Goal: Task Accomplishment & Management: Complete application form

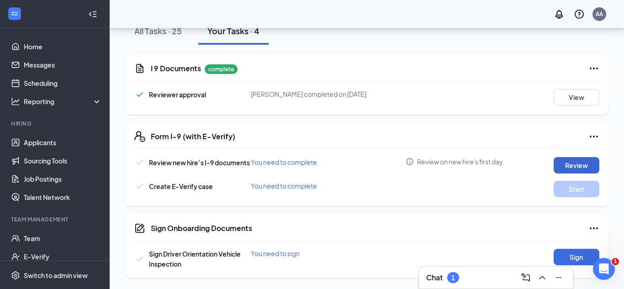
click at [566, 172] on button "Review" at bounding box center [577, 165] width 46 height 16
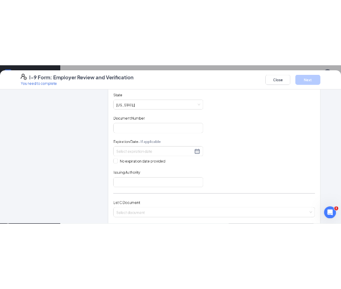
scroll to position [421, 0]
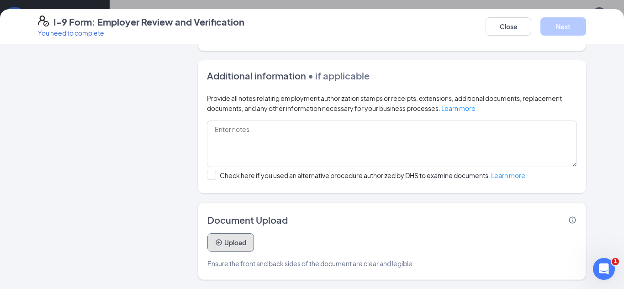
click at [237, 237] on button "Upload" at bounding box center [231, 243] width 47 height 18
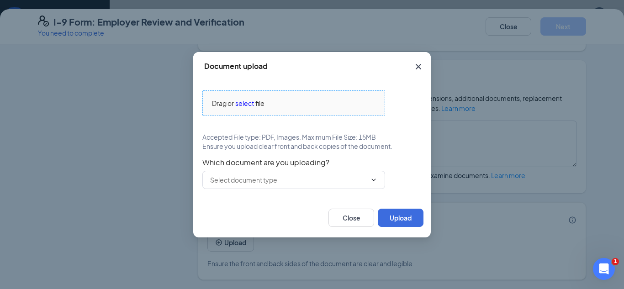
click at [310, 100] on div "Drag or select file" at bounding box center [294, 103] width 182 height 10
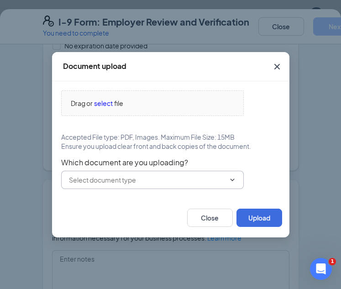
click at [163, 178] on input "text" at bounding box center [147, 180] width 156 height 10
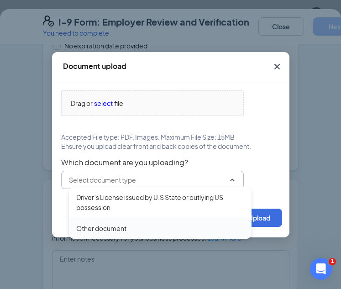
click at [150, 229] on div "Other document" at bounding box center [160, 229] width 168 height 10
type input "Other document"
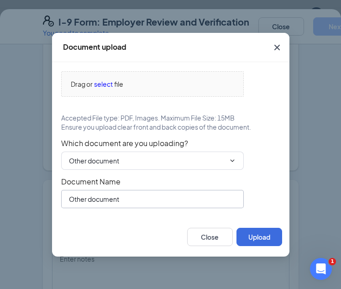
click at [198, 194] on input "Other document" at bounding box center [152, 199] width 183 height 18
click at [225, 153] on span "Other document Driver’s License issued by [DEMOGRAPHIC_DATA] State or outlying …" at bounding box center [152, 161] width 183 height 18
click at [234, 156] on span "Other document Driver’s License issued by [DEMOGRAPHIC_DATA] State or outlying …" at bounding box center [152, 161] width 183 height 18
click at [233, 164] on icon "ChevronDown" at bounding box center [232, 160] width 7 height 7
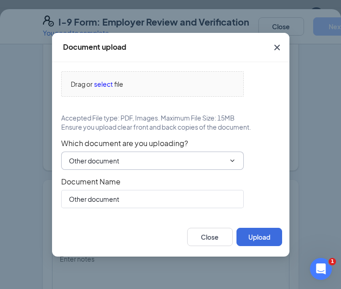
click at [233, 164] on icon "ChevronDown" at bounding box center [232, 160] width 7 height 7
click at [204, 241] on button "Close" at bounding box center [210, 237] width 46 height 18
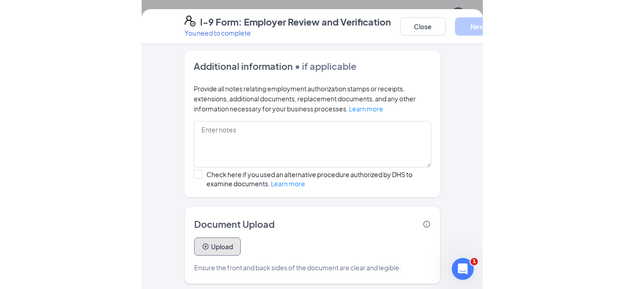
scroll to position [555, 0]
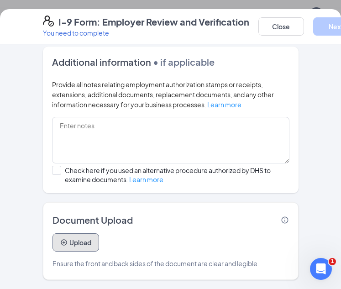
click at [86, 239] on button "Upload" at bounding box center [76, 243] width 47 height 18
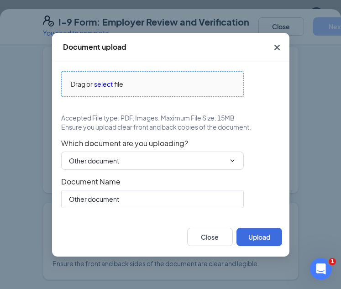
click at [104, 89] on span "Drag or select file" at bounding box center [153, 84] width 182 height 25
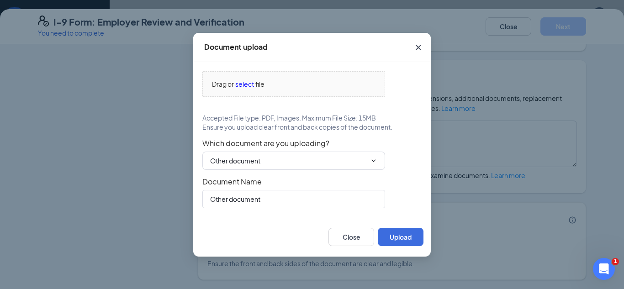
scroll to position [421, 0]
click at [279, 157] on input "Other document" at bounding box center [288, 161] width 156 height 10
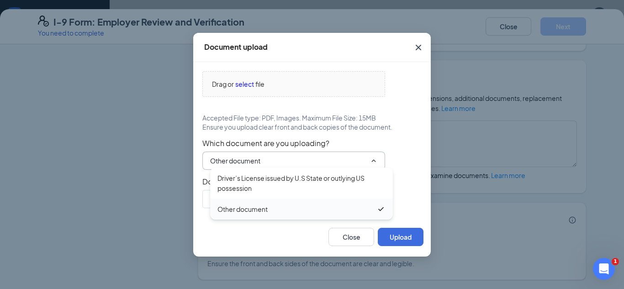
click at [285, 214] on div "Other document" at bounding box center [301, 209] width 183 height 21
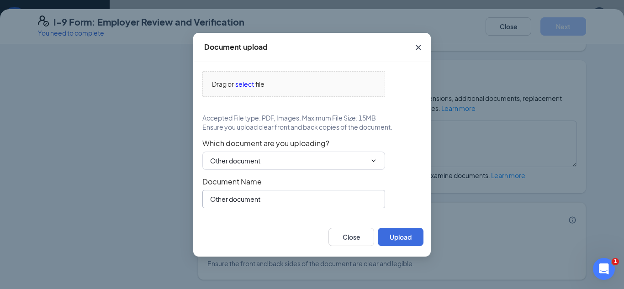
click at [292, 203] on input "Other document" at bounding box center [293, 199] width 183 height 18
type input "Social Security Card"
click at [393, 239] on button "Upload" at bounding box center [401, 237] width 46 height 18
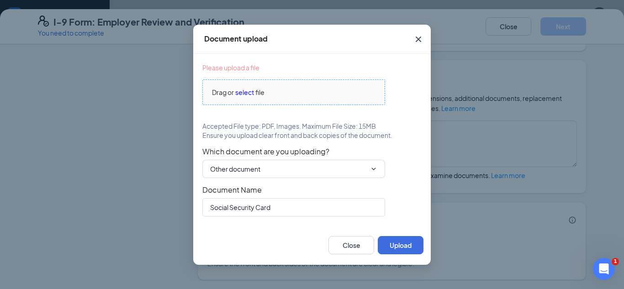
click at [245, 94] on span "select" at bounding box center [244, 92] width 19 height 10
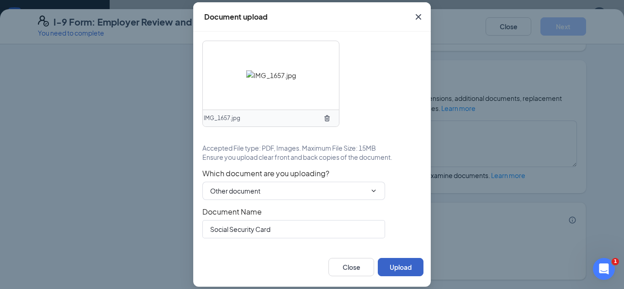
click at [396, 261] on button "Upload" at bounding box center [401, 267] width 46 height 18
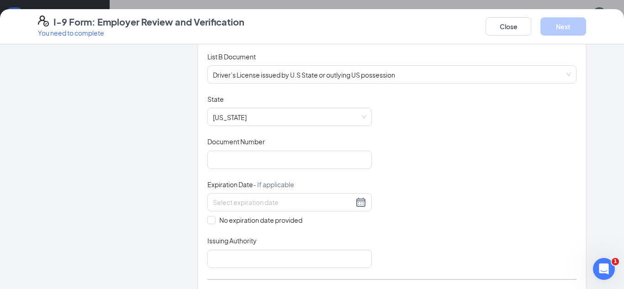
scroll to position [128, 0]
click at [293, 154] on input "Document Number" at bounding box center [290, 158] width 165 height 18
type input "UA262484"
click at [357, 204] on div at bounding box center [290, 201] width 154 height 11
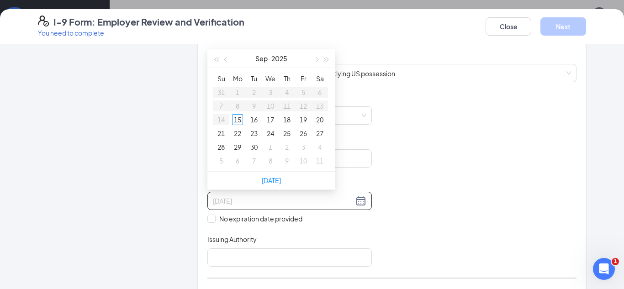
type input "[DATE]"
click at [325, 64] on button "button" at bounding box center [327, 58] width 10 height 18
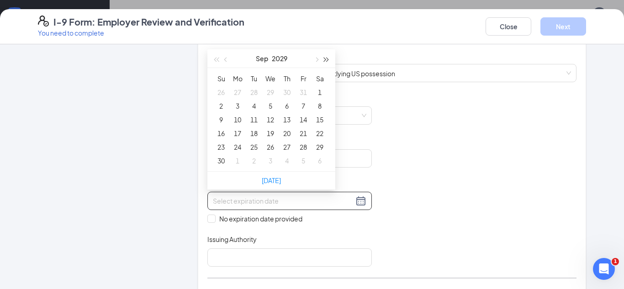
click at [325, 64] on button "button" at bounding box center [327, 58] width 10 height 18
click at [228, 60] on button "button" at bounding box center [226, 58] width 10 height 18
type input "[DATE]"
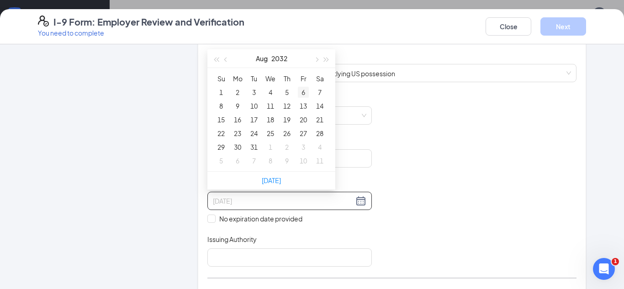
click at [304, 95] on div "6" at bounding box center [303, 92] width 11 height 11
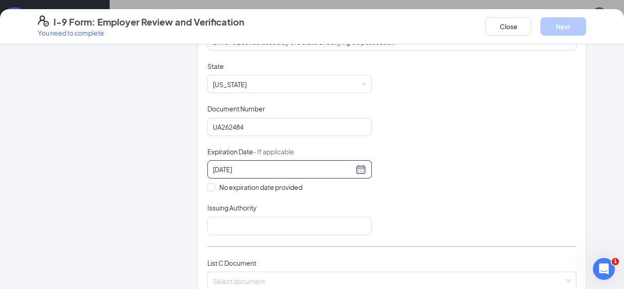
scroll to position [173, 0]
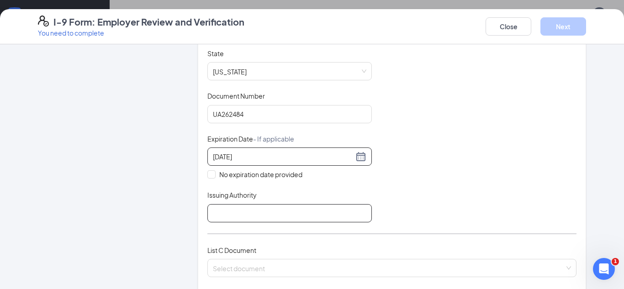
click at [269, 210] on input "Issuing Authority" at bounding box center [290, 213] width 165 height 18
type input "[US_STATE]"
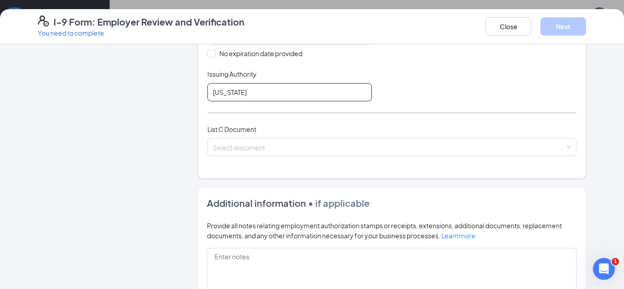
scroll to position [296, 0]
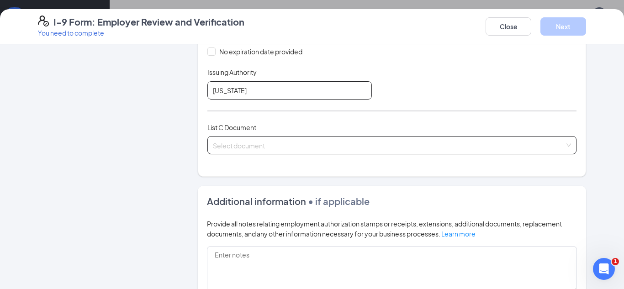
click at [276, 154] on div "Select document" at bounding box center [392, 145] width 369 height 18
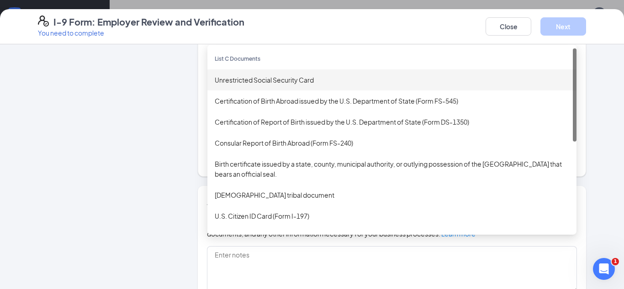
click at [285, 84] on div "Unrestricted Social Security Card" at bounding box center [392, 80] width 355 height 10
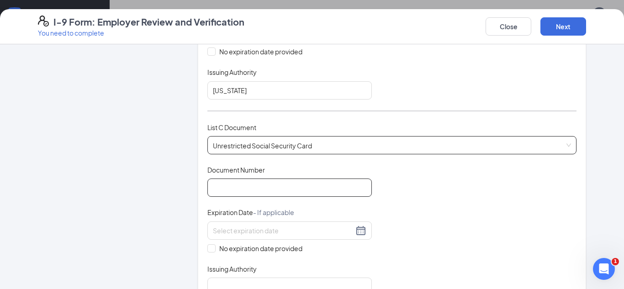
click at [272, 191] on input "Document Number" at bounding box center [290, 188] width 165 height 18
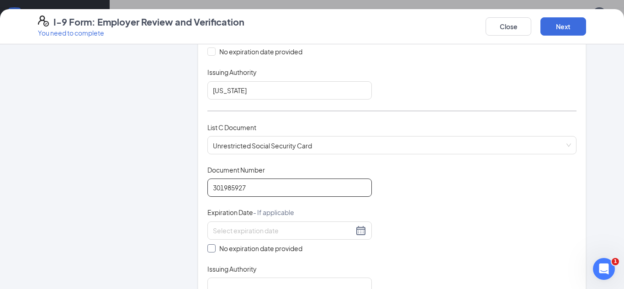
type input "301985927"
click at [266, 249] on span "No expiration date provided" at bounding box center [261, 249] width 90 height 10
click at [214, 249] on input "No expiration date provided" at bounding box center [211, 248] width 6 height 6
checkbox input "true"
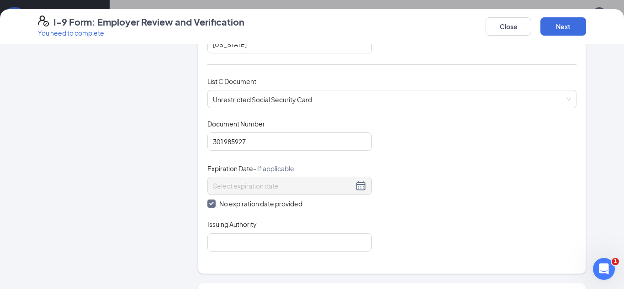
scroll to position [336, 0]
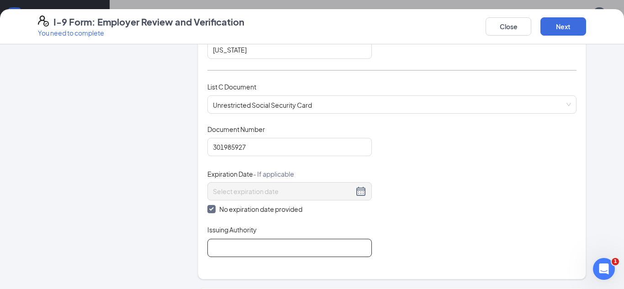
click at [266, 249] on input "Issuing Authority" at bounding box center [290, 248] width 165 height 18
type input "social security administration"
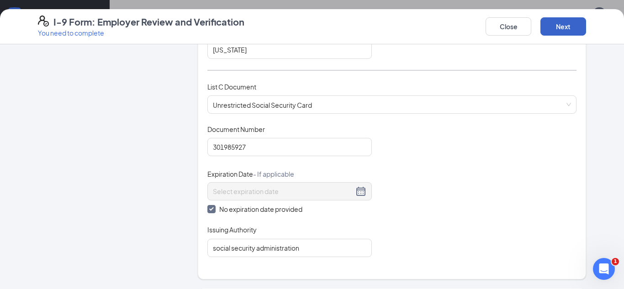
click at [557, 34] on button "Next" at bounding box center [564, 26] width 46 height 18
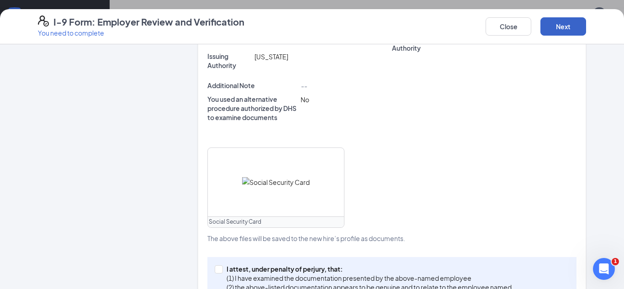
click at [564, 32] on button "Next" at bounding box center [564, 26] width 46 height 18
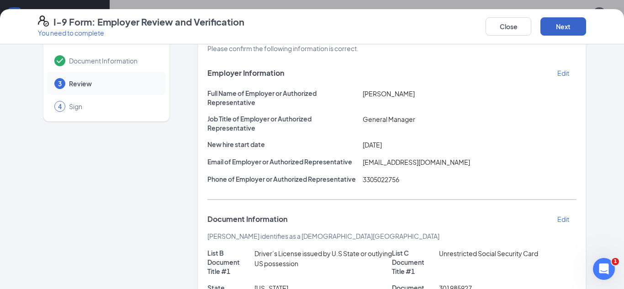
scroll to position [0, 0]
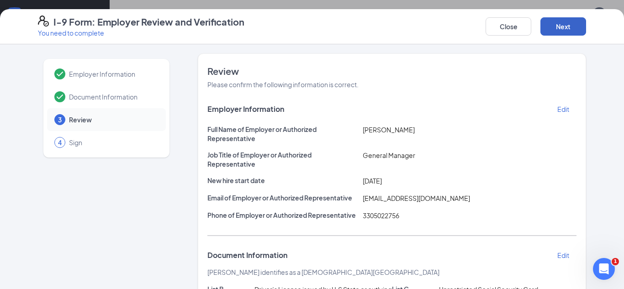
click at [558, 27] on button "Next" at bounding box center [564, 26] width 46 height 18
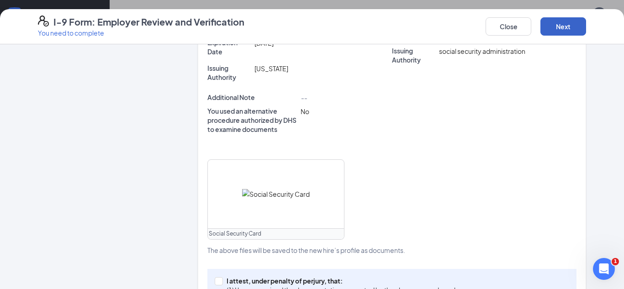
scroll to position [390, 0]
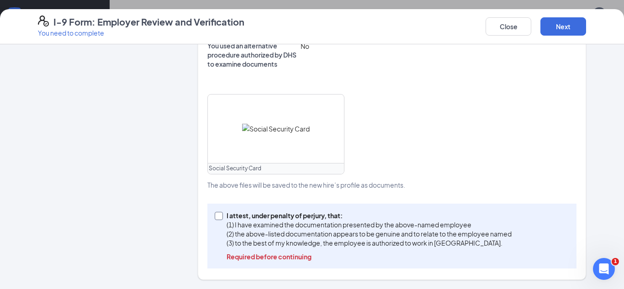
click at [216, 215] on input "I attest, under penalty of [PERSON_NAME], that: (1) I have examined the documen…" at bounding box center [218, 215] width 6 height 6
checkbox input "true"
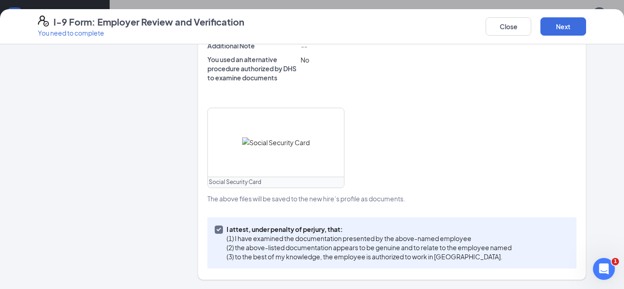
scroll to position [376, 0]
click at [562, 32] on button "Next" at bounding box center [564, 26] width 46 height 18
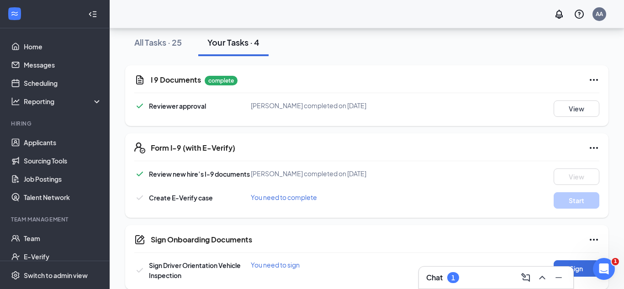
scroll to position [181, 0]
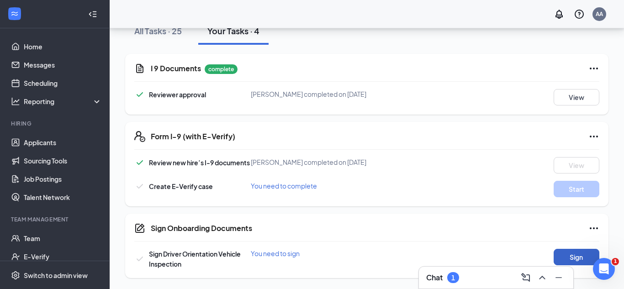
click at [561, 250] on button "Sign" at bounding box center [577, 257] width 46 height 16
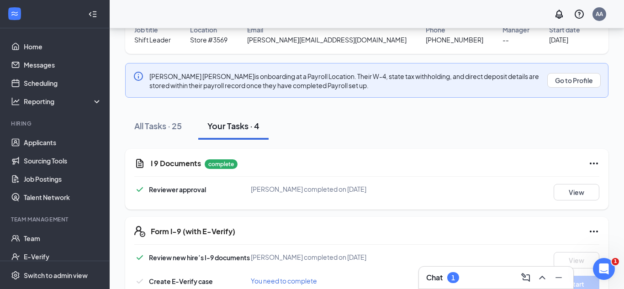
scroll to position [83, 0]
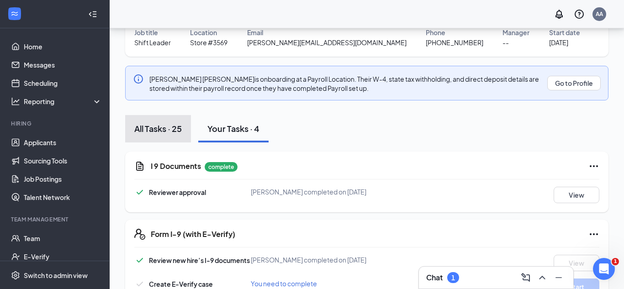
click at [186, 126] on button "All Tasks · 25" at bounding box center [158, 128] width 66 height 27
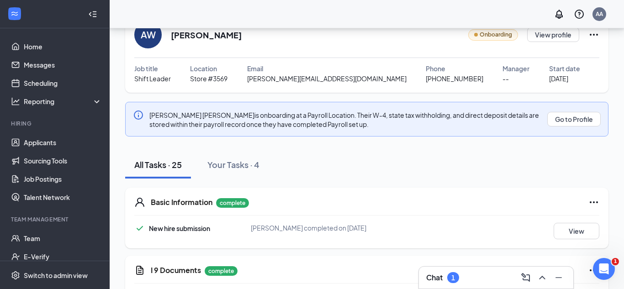
scroll to position [0, 0]
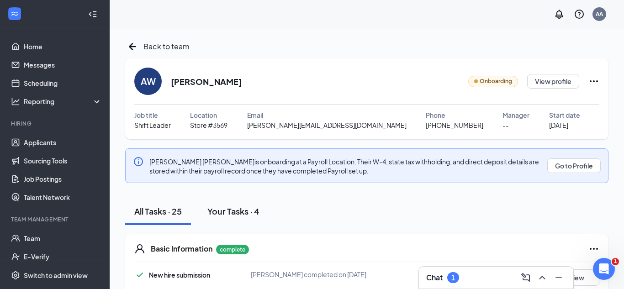
click at [234, 198] on button "Your Tasks · 4" at bounding box center [233, 211] width 70 height 27
